Goal: Information Seeking & Learning: Find contact information

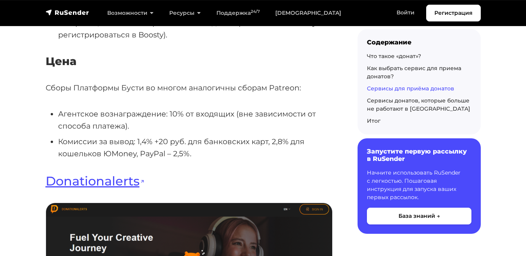
scroll to position [4983, 0]
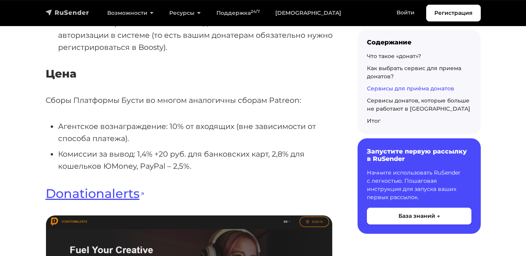
click at [57, 10] on img "navbar" at bounding box center [68, 13] width 44 height 8
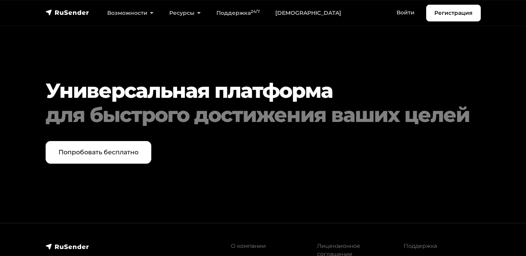
scroll to position [3846, 0]
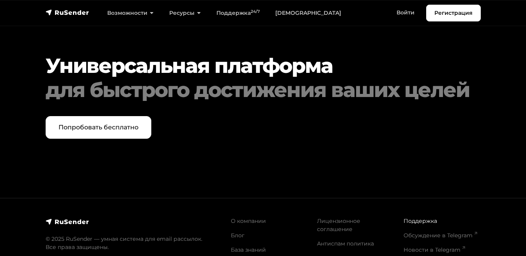
click at [410, 217] on link "Поддержка" at bounding box center [420, 220] width 34 height 7
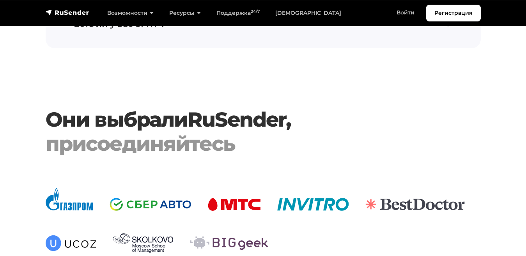
scroll to position [1555, 0]
